Goal: Task Accomplishment & Management: Manage account settings

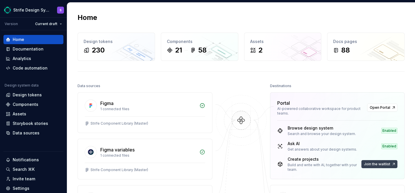
click at [383, 165] on span "Join the waitlist" at bounding box center [377, 164] width 26 height 5
click at [34, 47] on div "Documentation" at bounding box center [28, 49] width 31 height 6
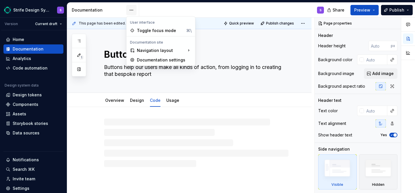
click at [132, 8] on html "Strife Design System S Version Current draft Home Documentation Analytics Code …" at bounding box center [207, 96] width 415 height 193
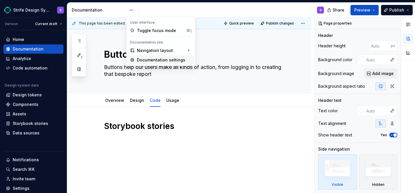
click at [143, 61] on div "Documentation settings" at bounding box center [164, 60] width 55 height 6
type textarea "*"
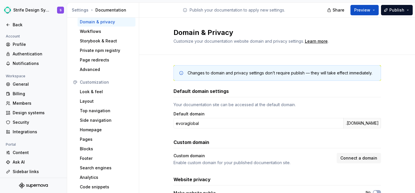
scroll to position [35, 0]
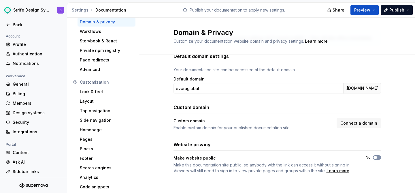
click at [376, 159] on button "No" at bounding box center [377, 157] width 8 height 5
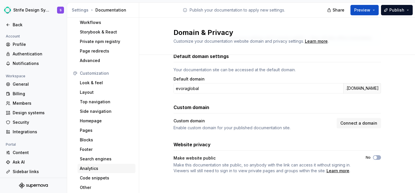
click at [94, 169] on div "Analytics" at bounding box center [106, 168] width 53 height 6
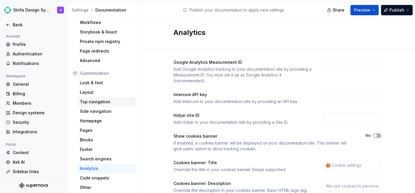
click at [93, 98] on div "Top navigation" at bounding box center [106, 101] width 58 height 9
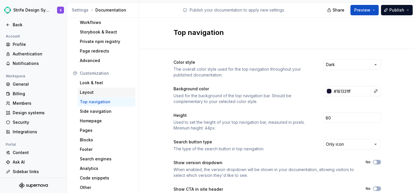
click at [93, 89] on div "Layout" at bounding box center [106, 92] width 58 height 9
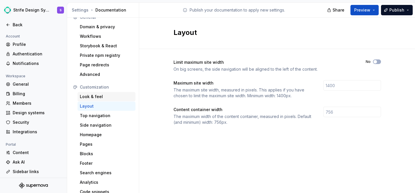
scroll to position [22, 0]
